Goal: Information Seeking & Learning: Check status

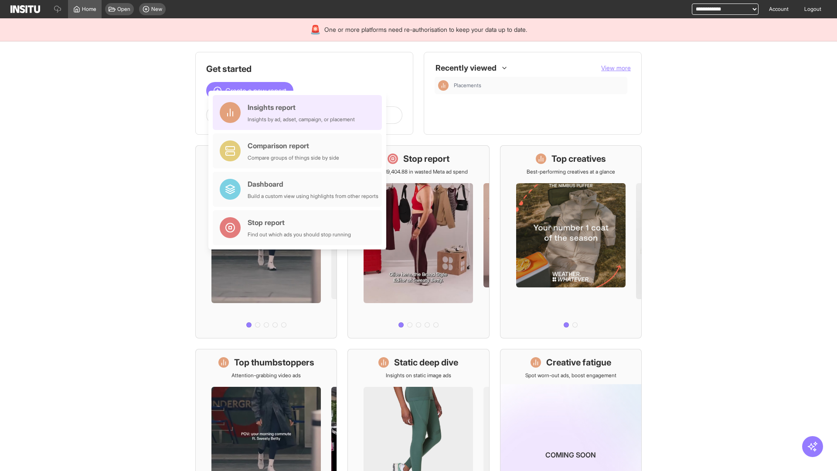
click at [300, 112] on div "Insights report Insights by ad, adset, campaign, or placement" at bounding box center [301, 112] width 107 height 21
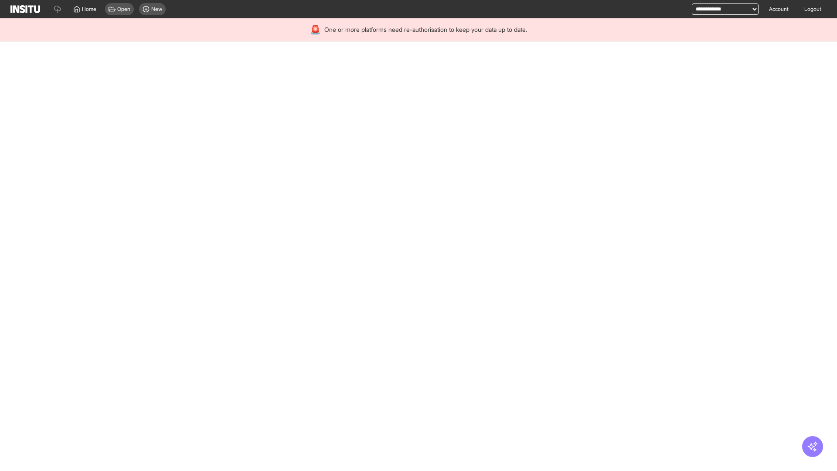
select select "**"
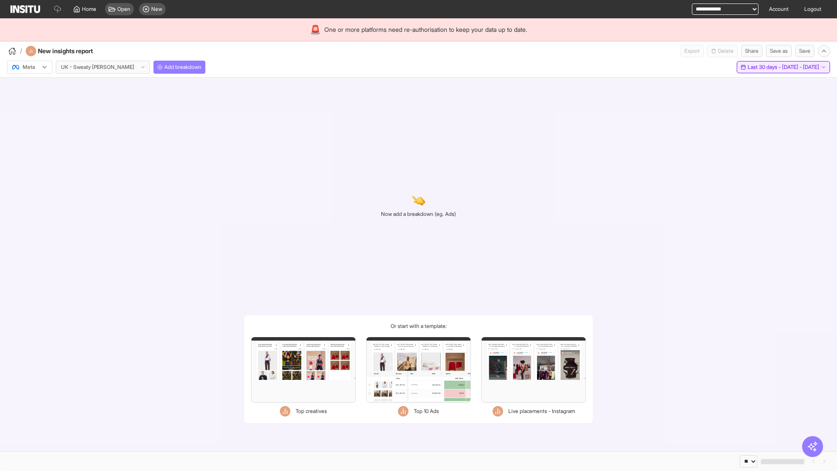
click at [763, 67] on span "Last 30 days - [DATE] - [DATE]" at bounding box center [784, 67] width 72 height 7
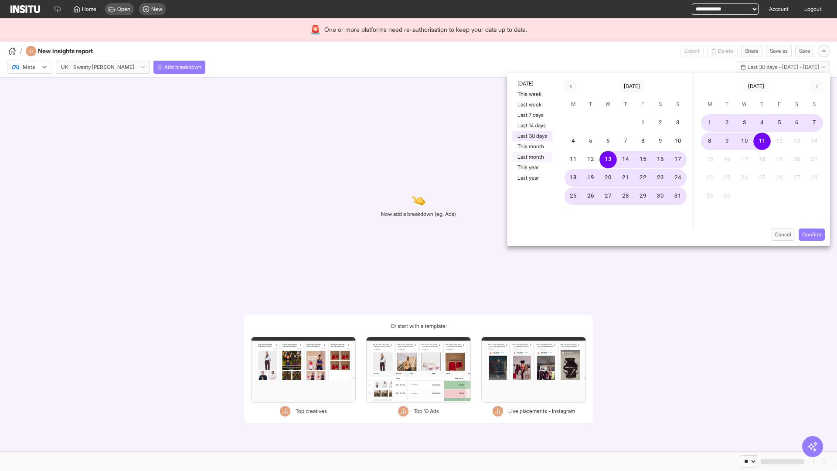
click at [531, 157] on button "Last month" at bounding box center [532, 157] width 40 height 10
